Goal: Use online tool/utility: Utilize a website feature to perform a specific function

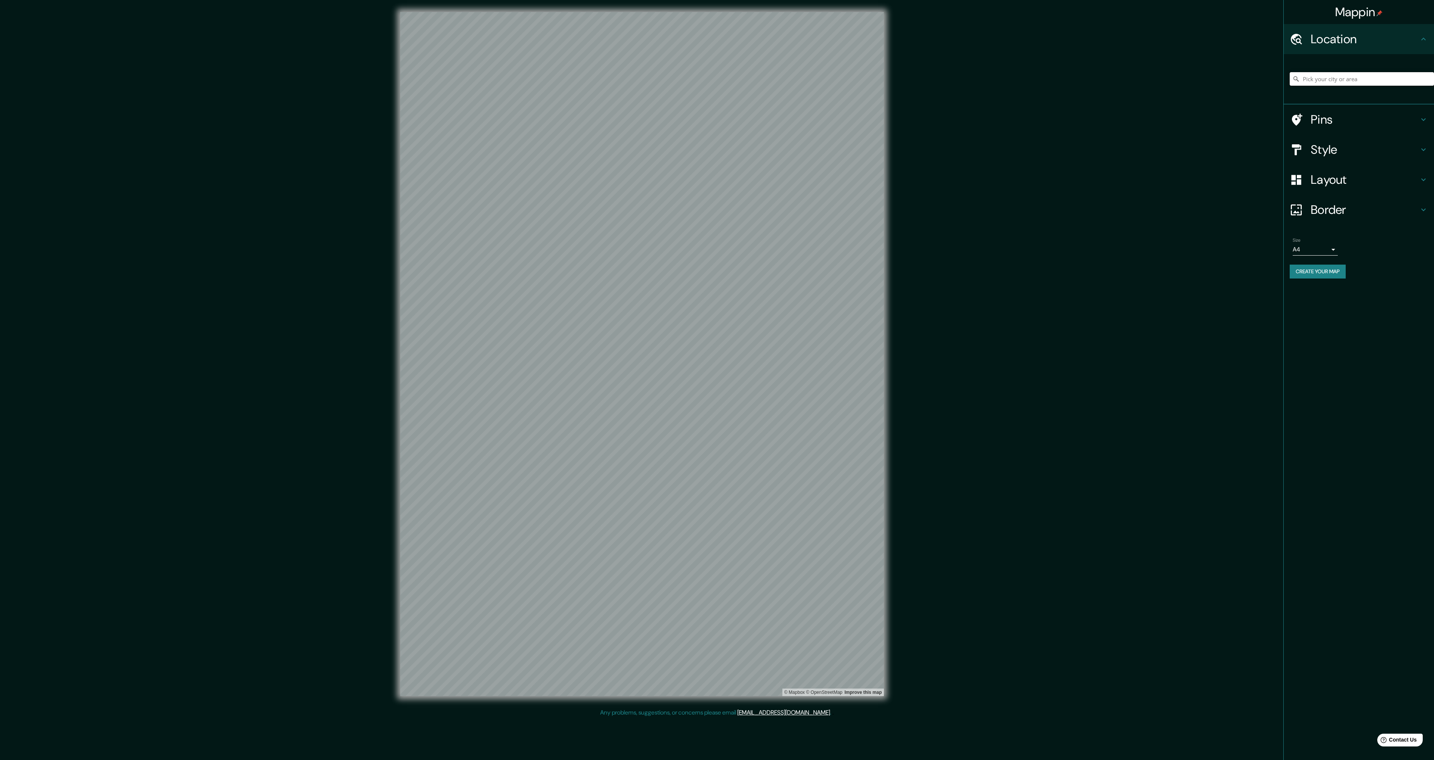
click at [1327, 78] on input "Pick your city or area" at bounding box center [1361, 79] width 144 height 14
paste input "[STREET_ADDRESS]"
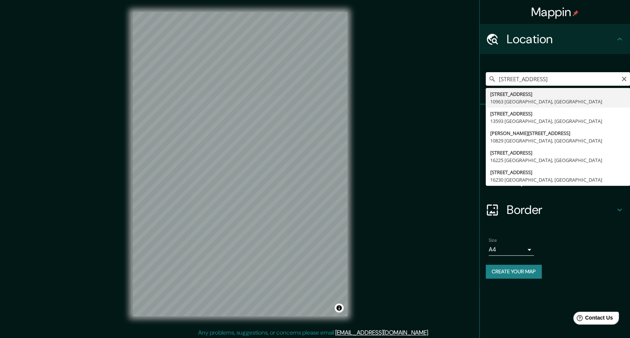
type input "[STREET_ADDRESS]"
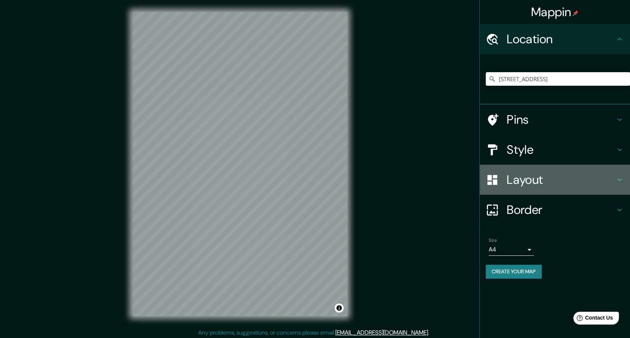
click at [538, 183] on h4 "Layout" at bounding box center [560, 179] width 108 height 15
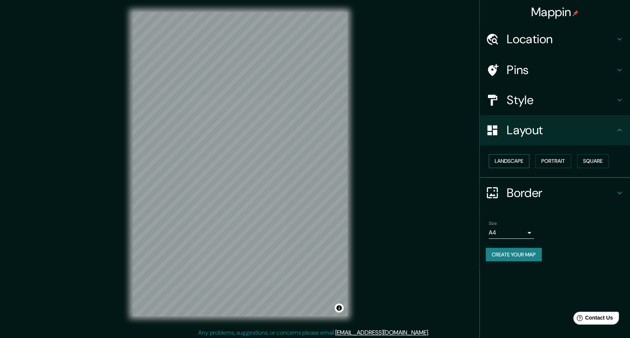
click at [516, 162] on button "Landscape" at bounding box center [508, 161] width 41 height 14
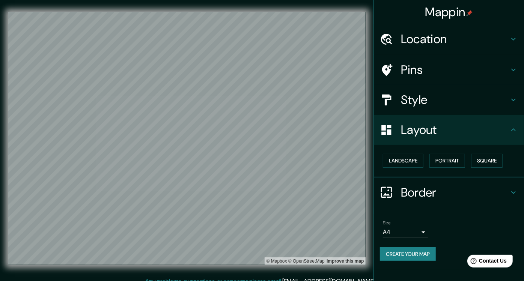
click at [476, 33] on h4 "Location" at bounding box center [455, 39] width 108 height 15
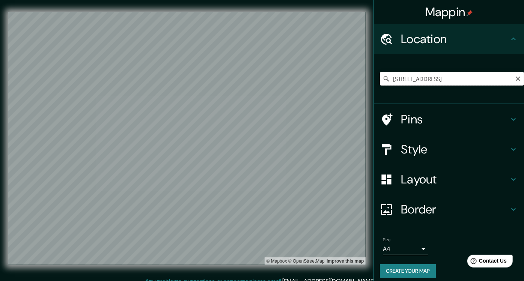
click at [487, 81] on input "[STREET_ADDRESS]" at bounding box center [452, 79] width 144 height 14
click at [504, 79] on input "[STREET_ADDRESS]" at bounding box center [452, 79] width 144 height 14
click at [503, 83] on input "[STREET_ADDRESS]" at bounding box center [452, 79] width 144 height 14
drag, startPoint x: 500, startPoint y: 79, endPoint x: 494, endPoint y: 77, distance: 5.7
click at [494, 77] on input "[STREET_ADDRESS]" at bounding box center [452, 79] width 144 height 14
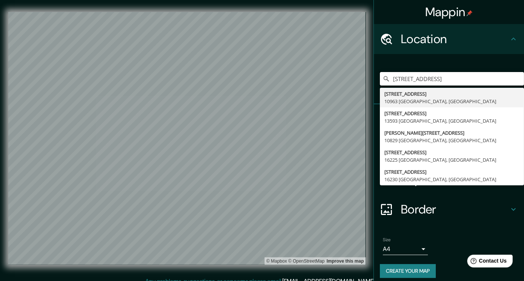
type input "[STREET_ADDRESS]"
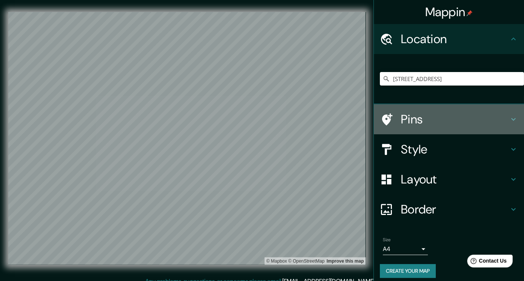
click at [430, 115] on h4 "Pins" at bounding box center [455, 119] width 108 height 15
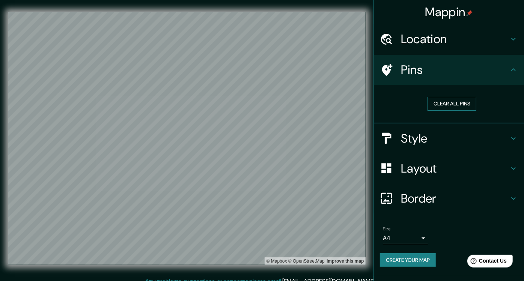
drag, startPoint x: 447, startPoint y: 102, endPoint x: 440, endPoint y: 103, distance: 6.9
click at [447, 101] on button "Clear all pins" at bounding box center [452, 104] width 49 height 14
click at [511, 71] on icon at bounding box center [513, 69] width 9 height 9
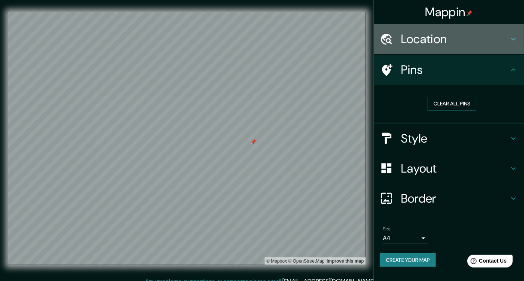
click at [468, 48] on div "Location" at bounding box center [449, 39] width 150 height 30
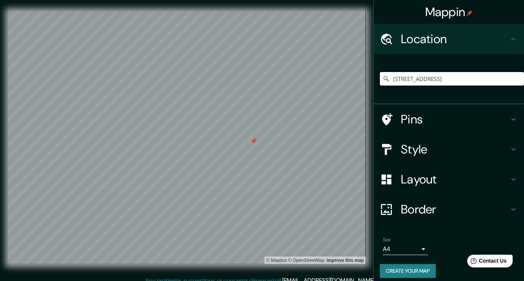
scroll to position [2, 0]
